Goal: Communication & Community: Answer question/provide support

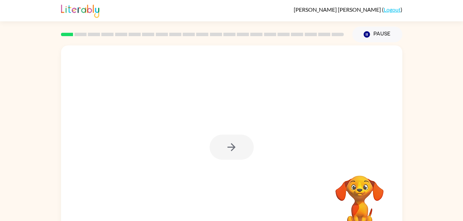
click at [227, 155] on div at bounding box center [231, 147] width 44 height 25
click at [233, 147] on icon "button" at bounding box center [231, 147] width 8 height 8
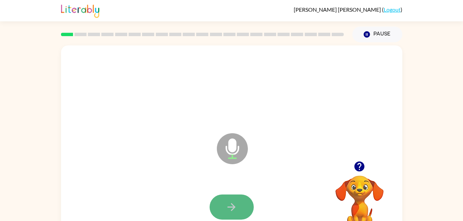
click at [228, 199] on button "button" at bounding box center [231, 207] width 44 height 25
click at [248, 202] on button "button" at bounding box center [231, 207] width 44 height 25
click at [225, 196] on button "button" at bounding box center [231, 207] width 44 height 25
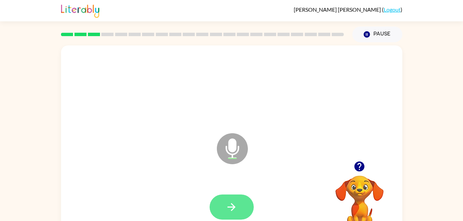
click at [225, 203] on icon "button" at bounding box center [231, 207] width 12 height 12
click at [246, 199] on button "button" at bounding box center [231, 207] width 44 height 25
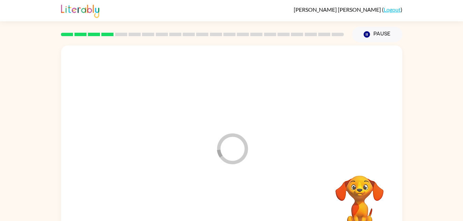
click at [246, 199] on div at bounding box center [231, 207] width 327 height 57
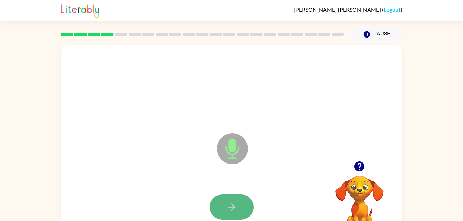
click at [240, 203] on button "button" at bounding box center [231, 207] width 44 height 25
click at [244, 201] on button "button" at bounding box center [231, 207] width 44 height 25
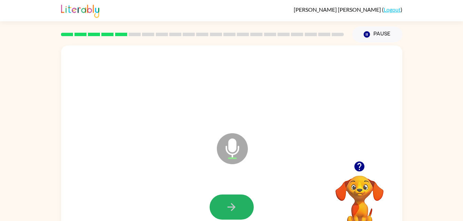
click at [244, 201] on button "button" at bounding box center [231, 207] width 44 height 25
click at [234, 205] on icon "button" at bounding box center [231, 207] width 12 height 12
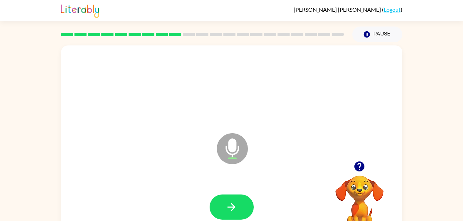
click at [234, 205] on icon "button" at bounding box center [231, 207] width 12 height 12
click at [223, 205] on button "button" at bounding box center [231, 207] width 44 height 25
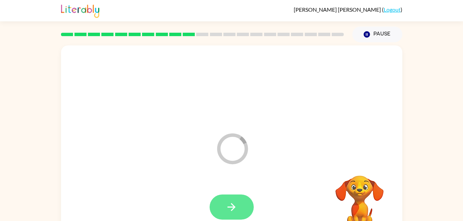
drag, startPoint x: 248, startPoint y: 220, endPoint x: 236, endPoint y: 206, distance: 18.1
click at [236, 206] on div at bounding box center [231, 207] width 327 height 57
click at [236, 206] on icon "button" at bounding box center [231, 207] width 12 height 12
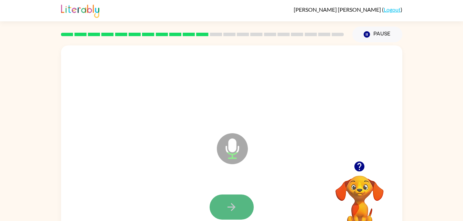
click at [224, 199] on button "button" at bounding box center [231, 207] width 44 height 25
click at [219, 193] on div at bounding box center [231, 207] width 327 height 57
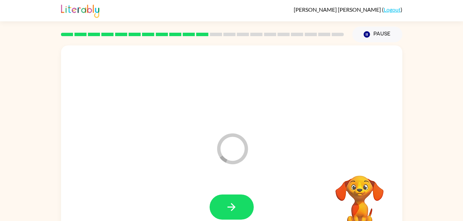
click at [219, 193] on div at bounding box center [231, 207] width 327 height 57
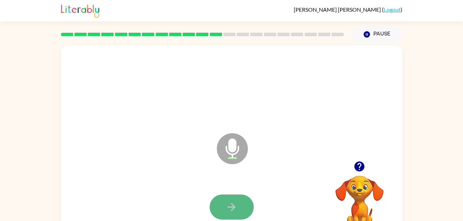
click at [223, 202] on button "button" at bounding box center [231, 207] width 44 height 25
click at [223, 202] on div at bounding box center [231, 207] width 327 height 57
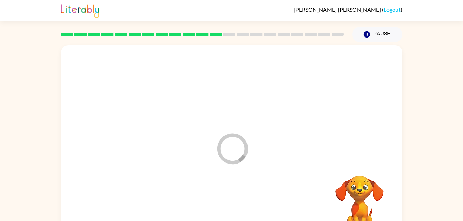
click at [223, 202] on div at bounding box center [231, 207] width 327 height 57
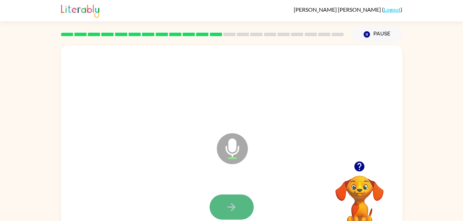
click at [221, 202] on button "button" at bounding box center [231, 207] width 44 height 25
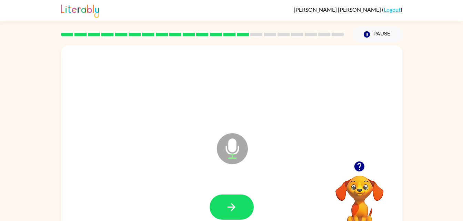
scroll to position [21, 0]
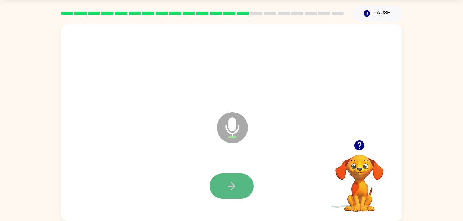
click at [220, 181] on button "button" at bounding box center [231, 186] width 44 height 25
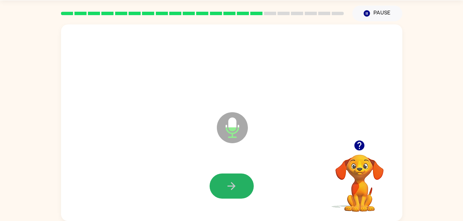
click at [220, 181] on button "button" at bounding box center [231, 186] width 44 height 25
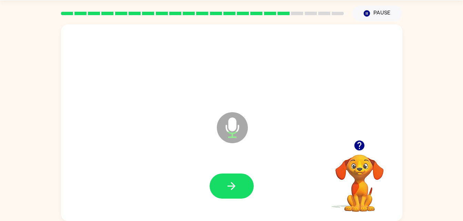
drag, startPoint x: 220, startPoint y: 181, endPoint x: 224, endPoint y: 179, distance: 4.0
click at [224, 179] on button "button" at bounding box center [231, 186] width 44 height 25
drag, startPoint x: 224, startPoint y: 179, endPoint x: 268, endPoint y: 158, distance: 49.5
click at [268, 158] on div "Microphone The Microphone is here when it is your turn to talk" at bounding box center [231, 122] width 341 height 197
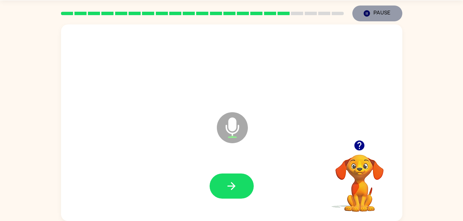
click at [387, 14] on button "Pause Pause" at bounding box center [377, 14] width 50 height 16
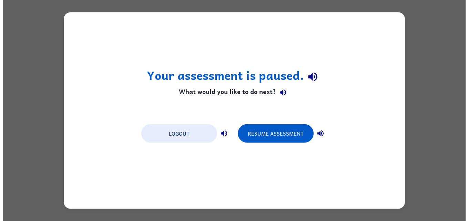
scroll to position [0, 0]
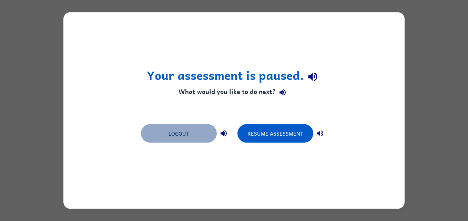
click at [182, 139] on button "Logout" at bounding box center [179, 133] width 76 height 19
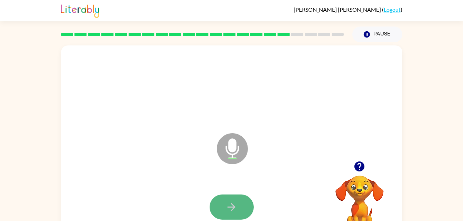
click at [236, 198] on button "button" at bounding box center [231, 207] width 44 height 25
click at [241, 213] on button "button" at bounding box center [231, 207] width 44 height 25
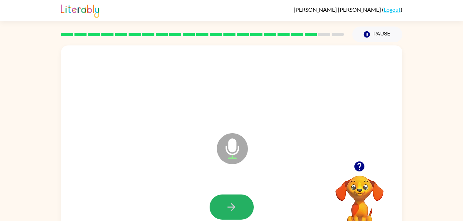
click at [241, 213] on button "button" at bounding box center [231, 207] width 44 height 25
click at [220, 208] on button "button" at bounding box center [231, 207] width 44 height 25
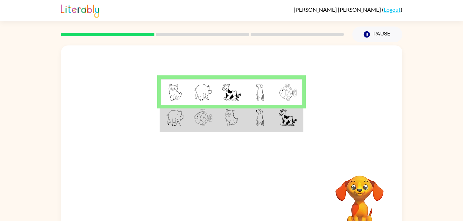
click at [276, 127] on td at bounding box center [288, 118] width 28 height 27
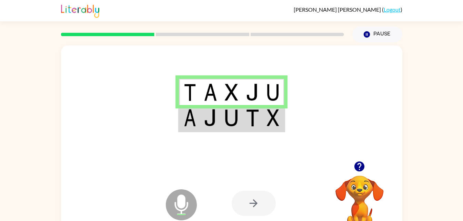
click at [270, 91] on img at bounding box center [273, 92] width 12 height 17
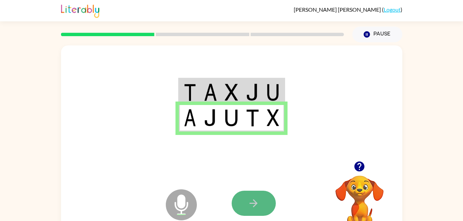
click at [248, 211] on button "button" at bounding box center [254, 203] width 44 height 25
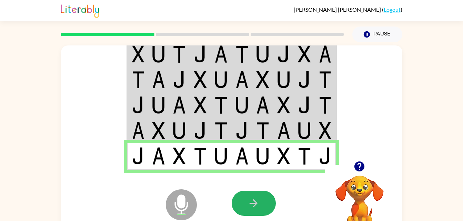
click at [259, 208] on icon "button" at bounding box center [253, 203] width 12 height 12
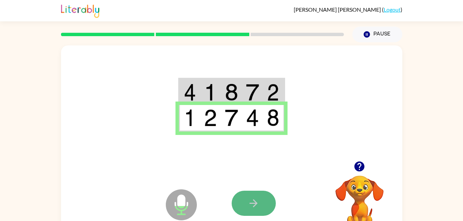
click at [264, 200] on button "button" at bounding box center [254, 203] width 44 height 25
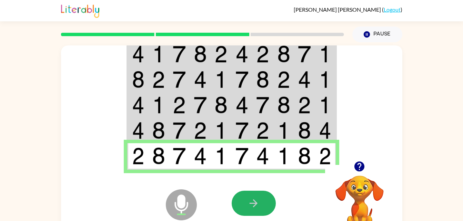
click at [264, 200] on button "button" at bounding box center [254, 203] width 44 height 25
click at [264, 200] on div at bounding box center [254, 203] width 44 height 25
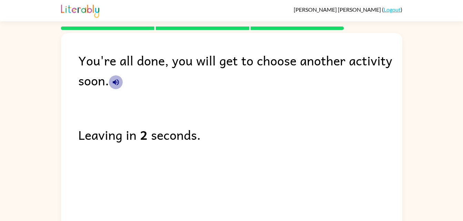
click at [111, 80] on button "button" at bounding box center [116, 82] width 14 height 14
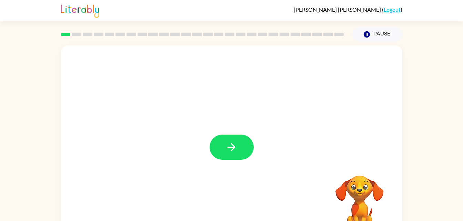
click at [228, 134] on div at bounding box center [231, 143] width 341 height 197
click at [234, 153] on icon "button" at bounding box center [231, 147] width 12 height 12
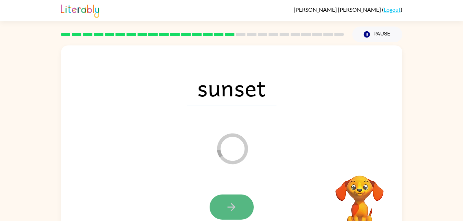
click at [239, 197] on button "button" at bounding box center [231, 207] width 44 height 25
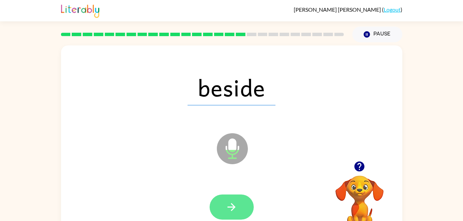
drag, startPoint x: 253, startPoint y: 199, endPoint x: 227, endPoint y: 202, distance: 26.1
click at [227, 202] on div at bounding box center [231, 207] width 44 height 25
click at [227, 202] on icon "button" at bounding box center [231, 207] width 12 height 12
click at [227, 202] on div at bounding box center [231, 207] width 44 height 25
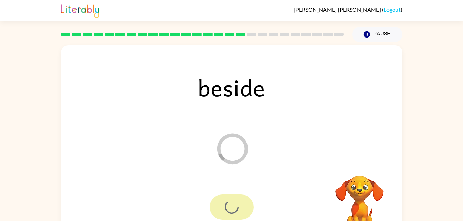
click at [227, 202] on div at bounding box center [231, 207] width 44 height 25
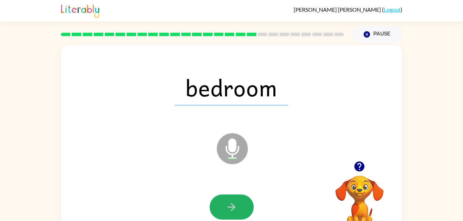
click at [227, 202] on icon "button" at bounding box center [231, 207] width 12 height 12
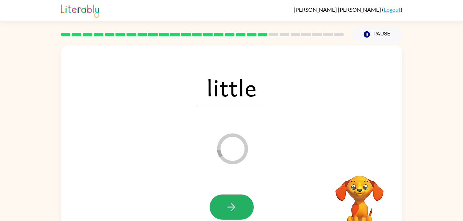
click at [227, 202] on icon "button" at bounding box center [231, 207] width 12 height 12
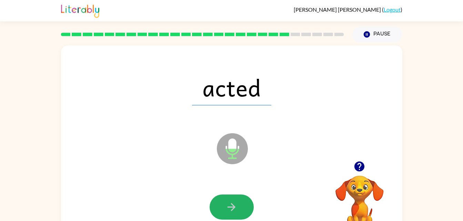
click at [227, 202] on icon "button" at bounding box center [231, 207] width 12 height 12
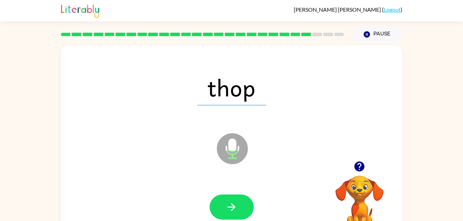
click at [227, 202] on icon "button" at bounding box center [231, 207] width 12 height 12
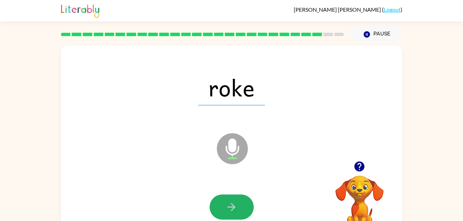
click at [227, 202] on icon "button" at bounding box center [231, 207] width 12 height 12
